Goal: Navigation & Orientation: Find specific page/section

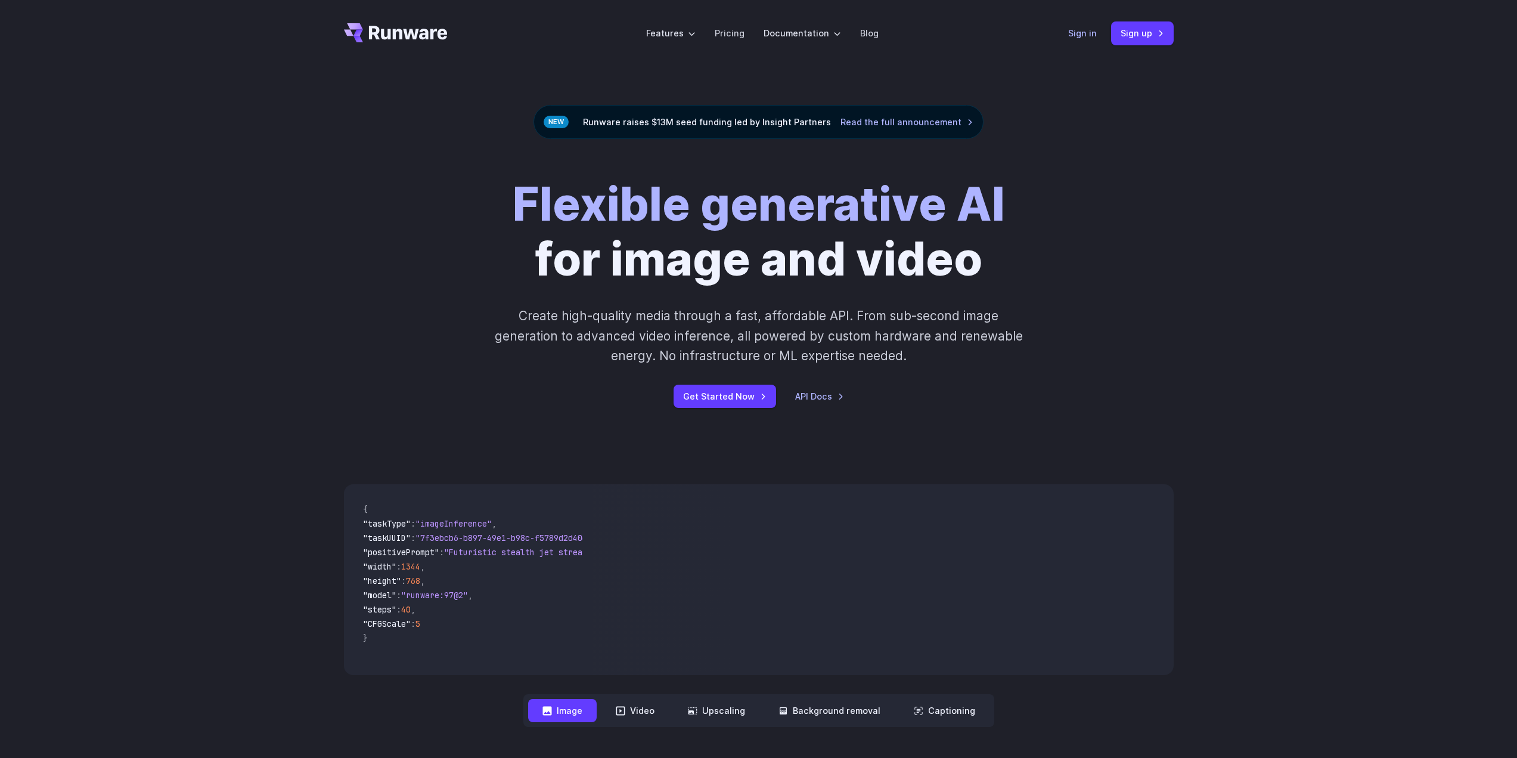
click at [1085, 28] on link "Sign in" at bounding box center [1082, 33] width 29 height 14
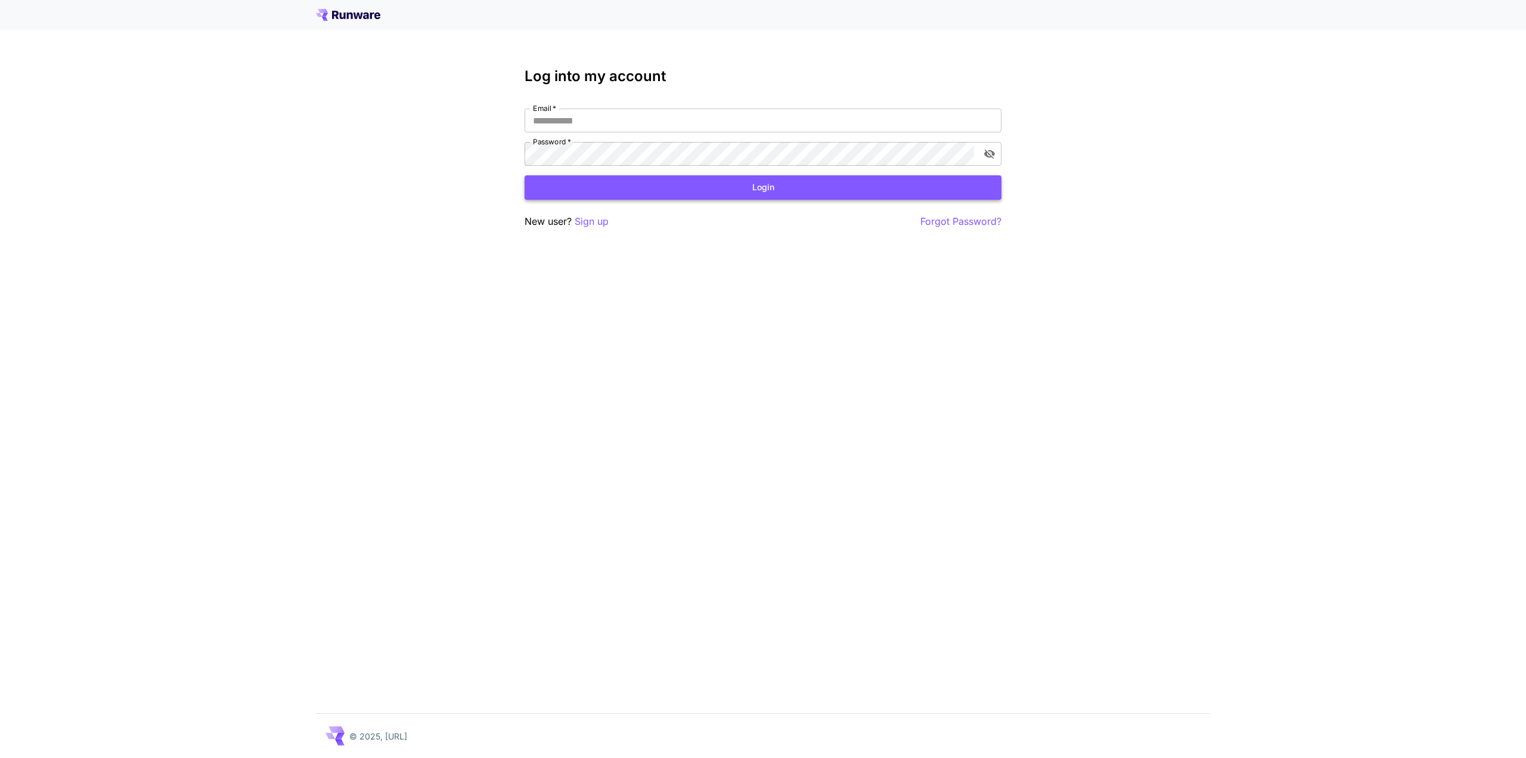
type input "**********"
click at [812, 197] on button "Login" at bounding box center [763, 187] width 477 height 24
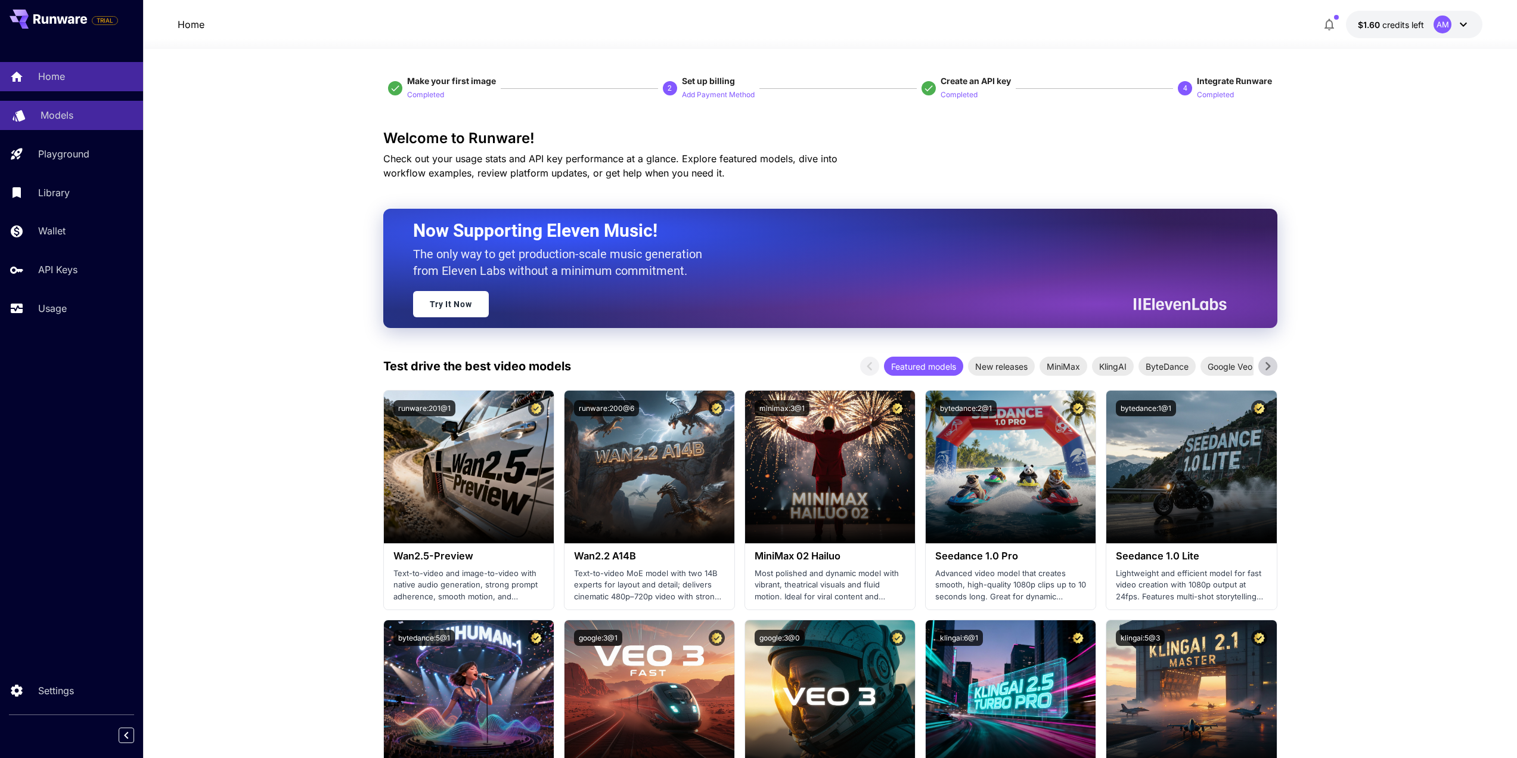
click at [60, 106] on link "Models" at bounding box center [71, 115] width 143 height 29
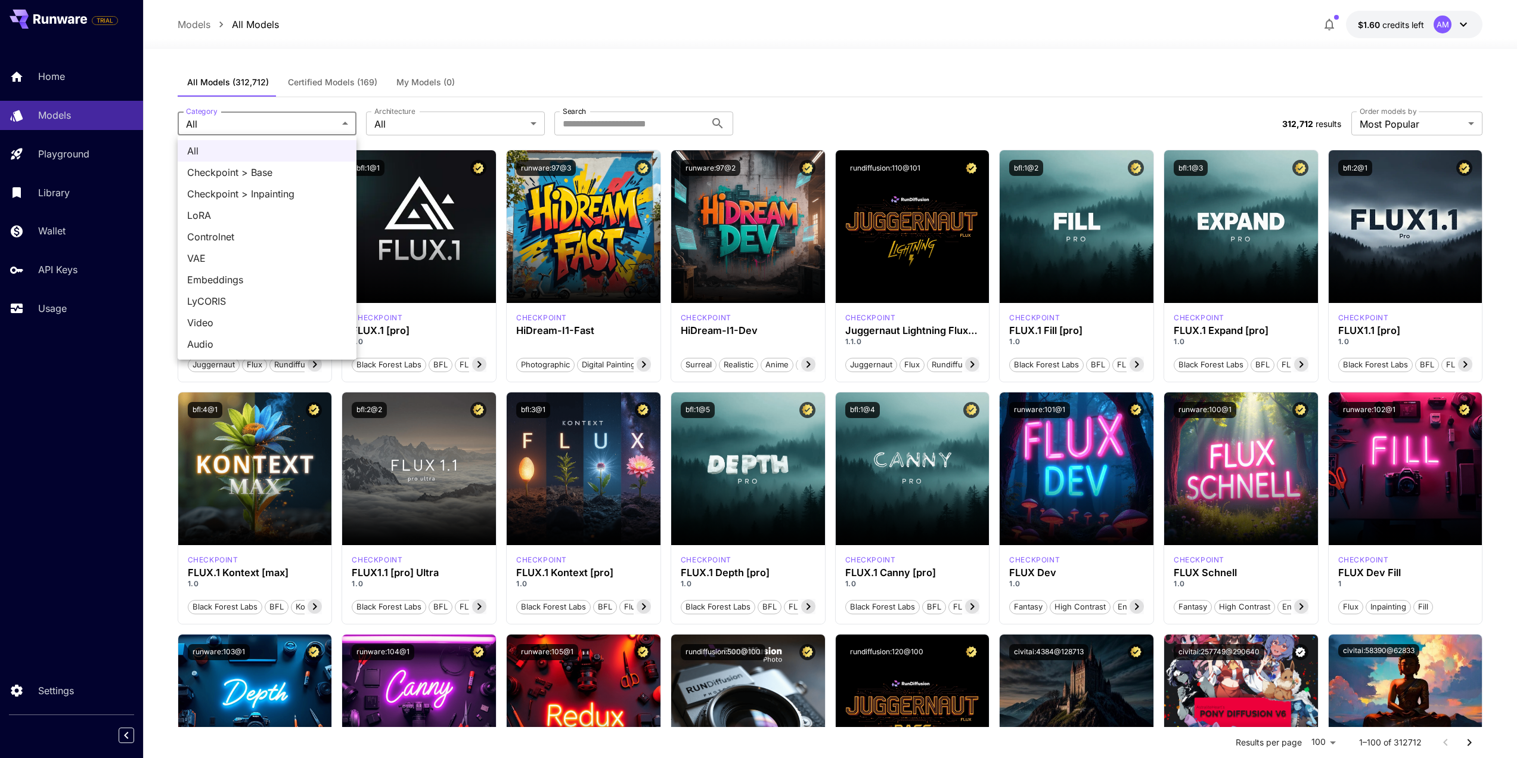
click at [291, 121] on div at bounding box center [763, 379] width 1526 height 758
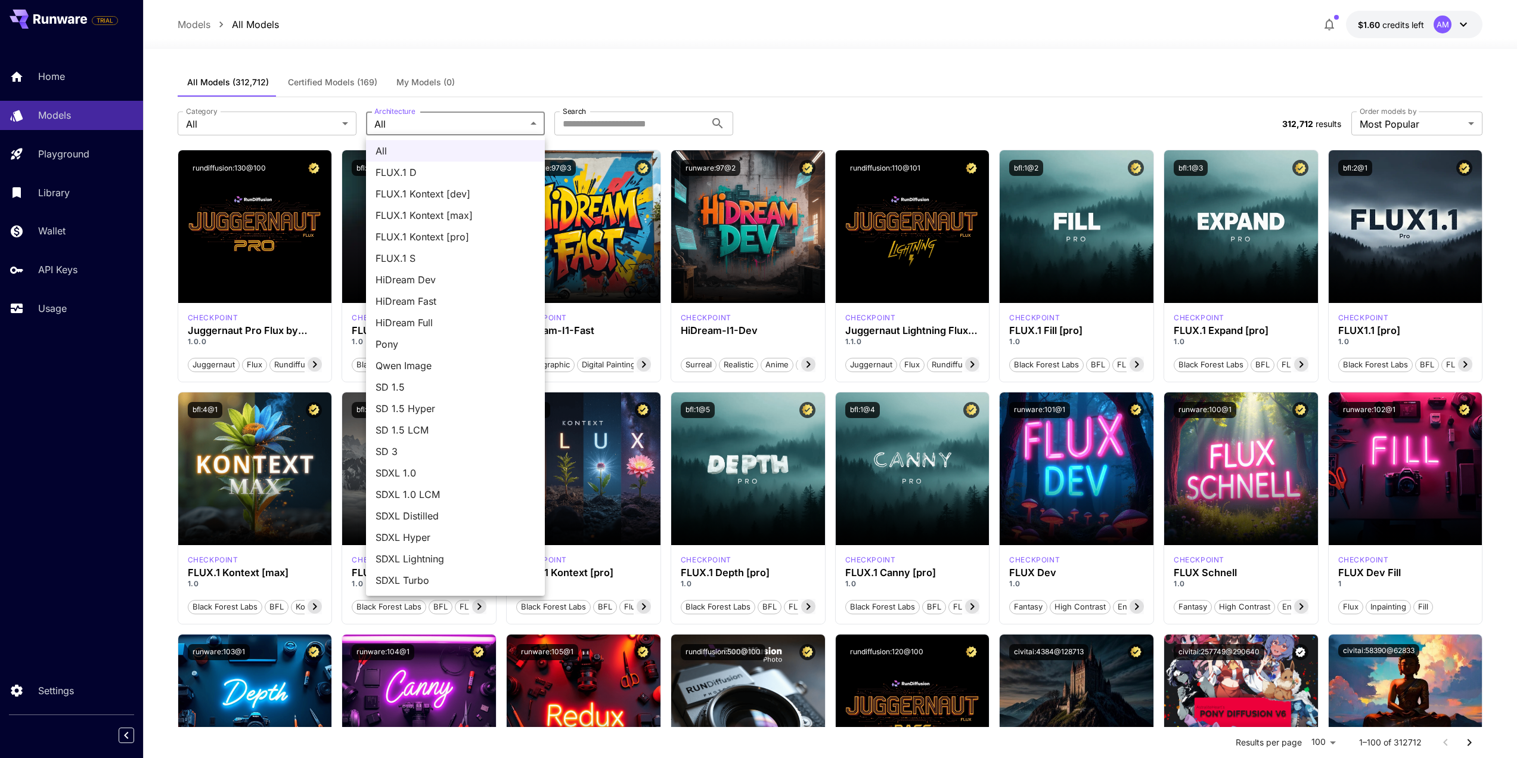
click at [682, 94] on div at bounding box center [763, 379] width 1526 height 758
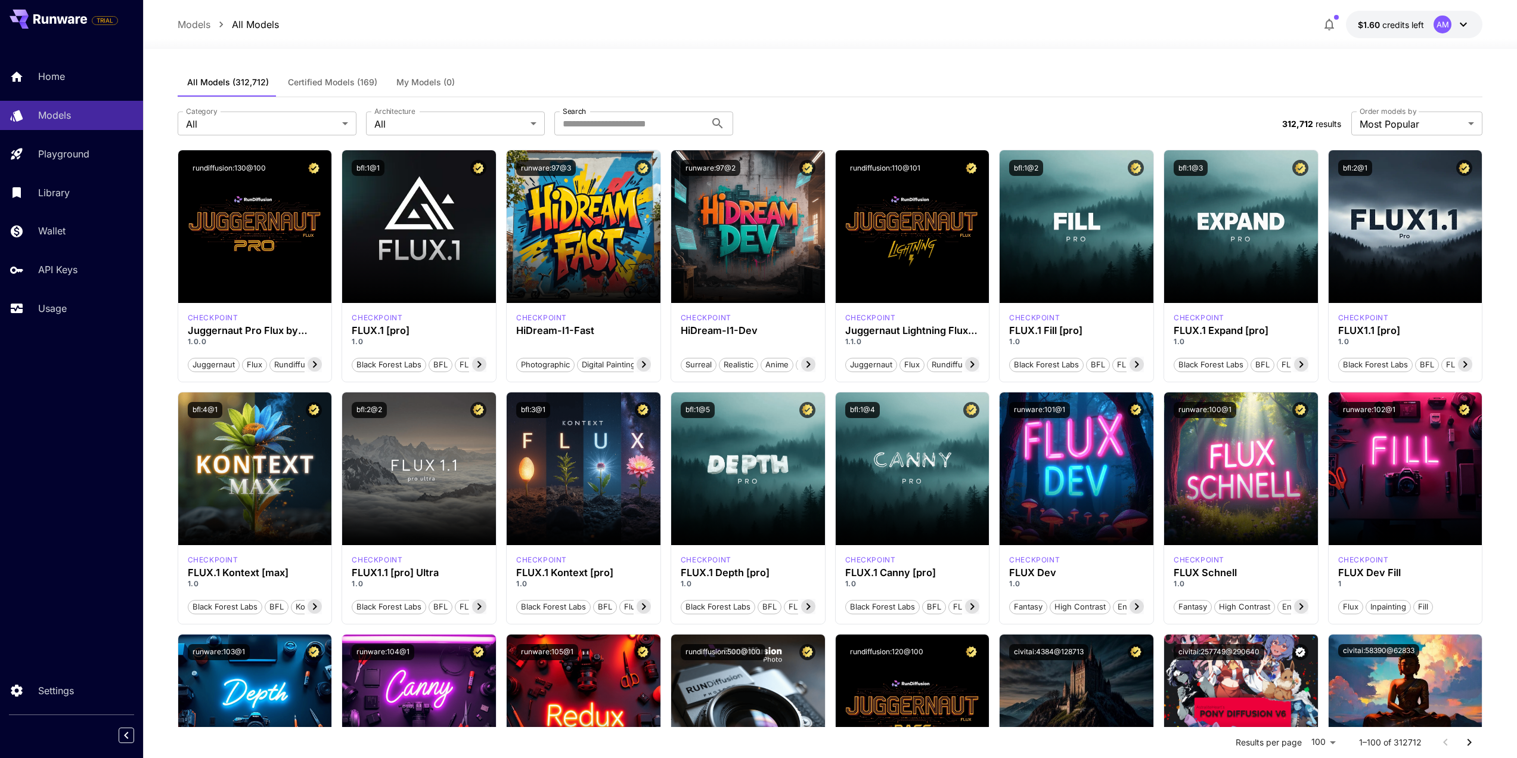
click at [814, 70] on div "All Models (312,712) Certified Models (169) My Models (0)" at bounding box center [830, 82] width 1305 height 29
